Goal: Navigation & Orientation: Go to known website

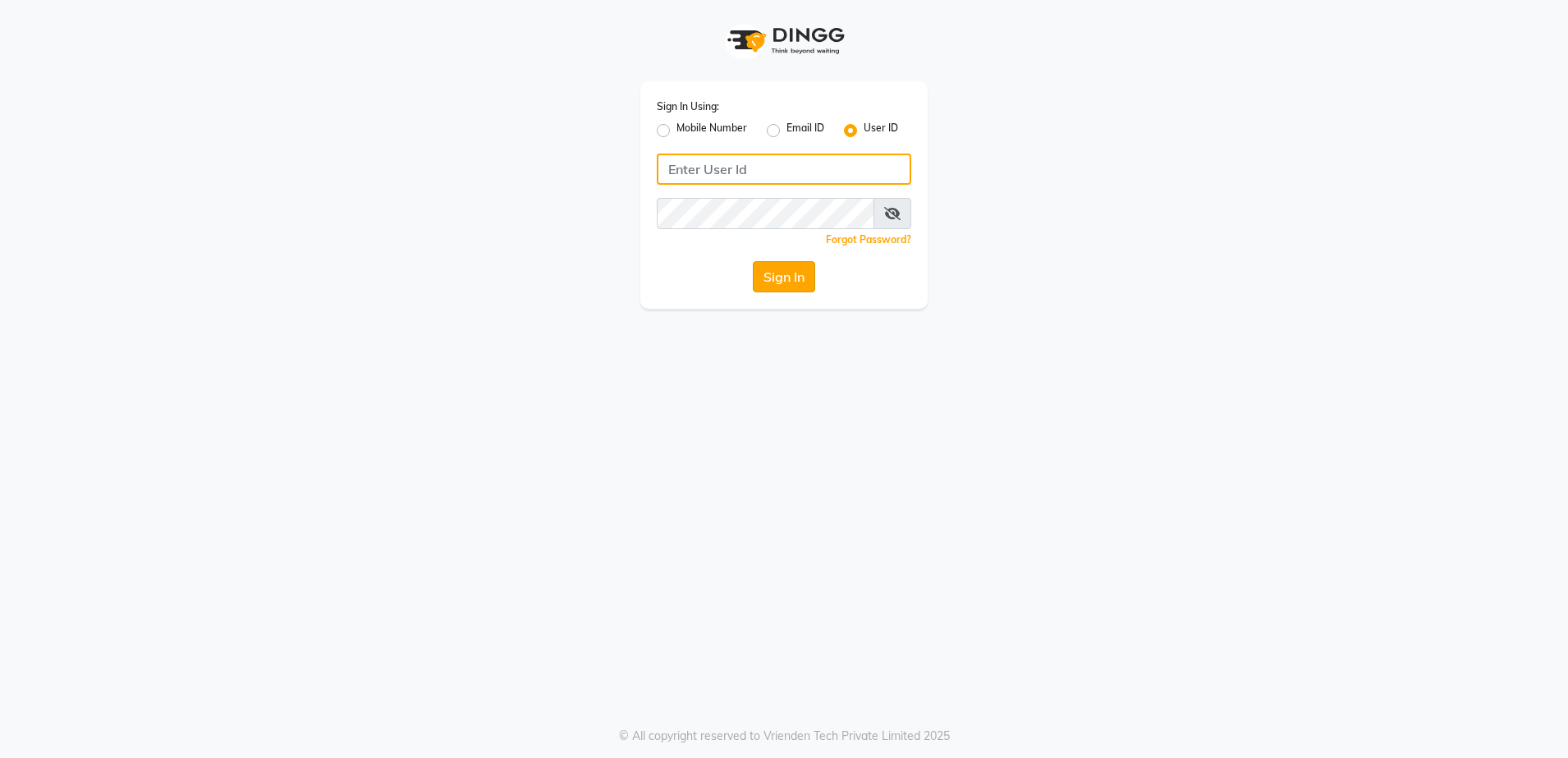
type input "[DEMOGRAPHIC_DATA]"
click at [784, 279] on button "Sign In" at bounding box center [784, 276] width 62 height 32
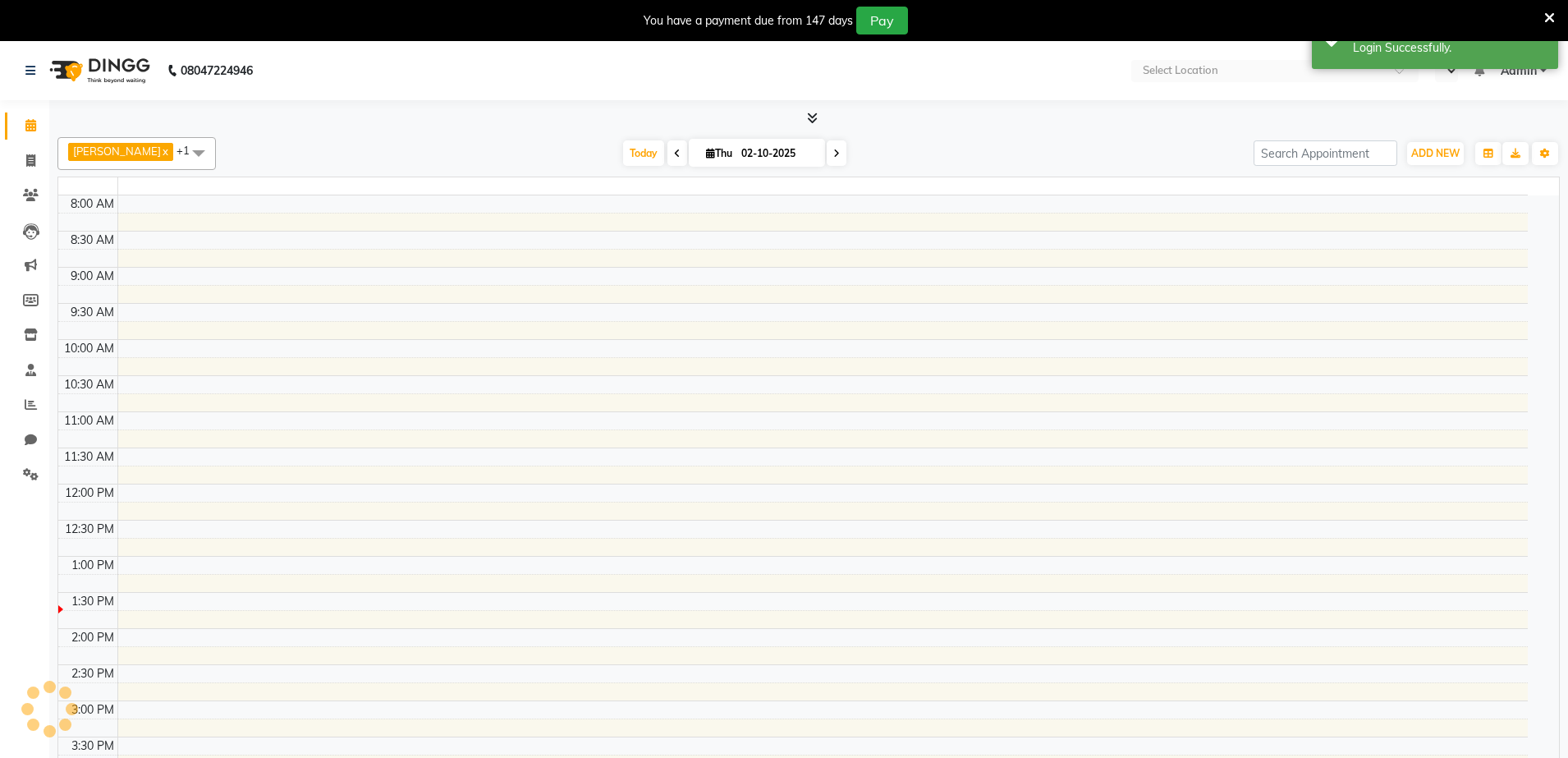
select select "en"
